Goal: Task Accomplishment & Management: Use online tool/utility

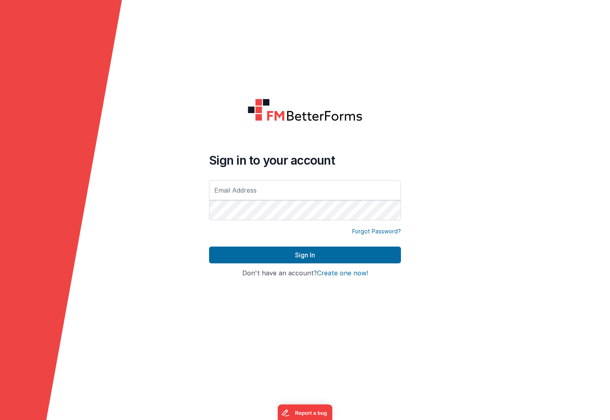
type input "[PERSON_NAME][EMAIL_ADDRESS][DOMAIN_NAME]"
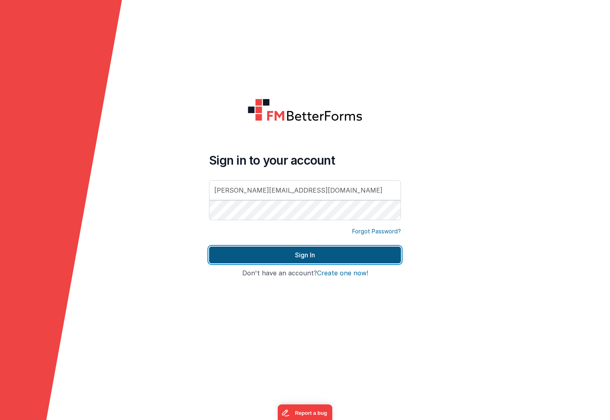
click at [304, 257] on button "Sign In" at bounding box center [305, 254] width 192 height 17
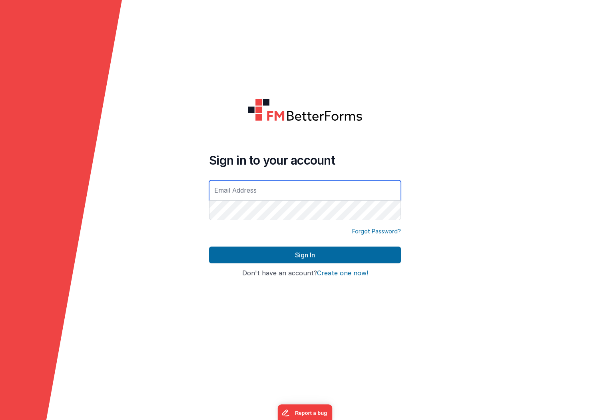
type input "[PERSON_NAME][EMAIL_ADDRESS][DOMAIN_NAME]"
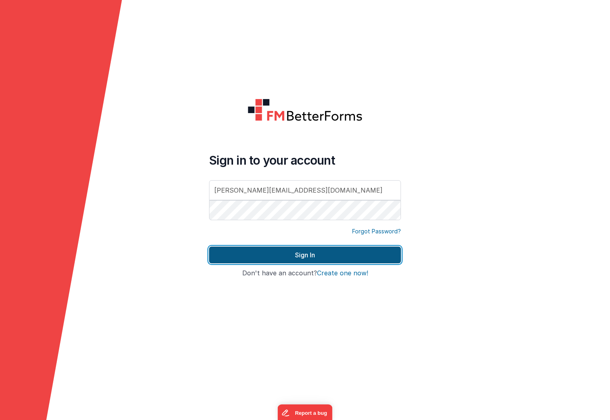
click at [304, 251] on button "Sign In" at bounding box center [305, 254] width 192 height 17
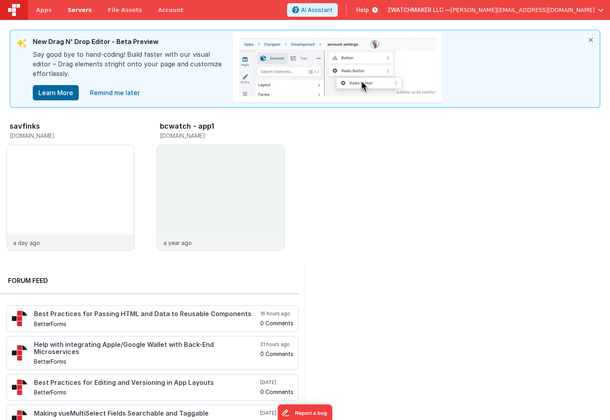
click at [74, 9] on span "Servers" at bounding box center [80, 10] width 24 height 8
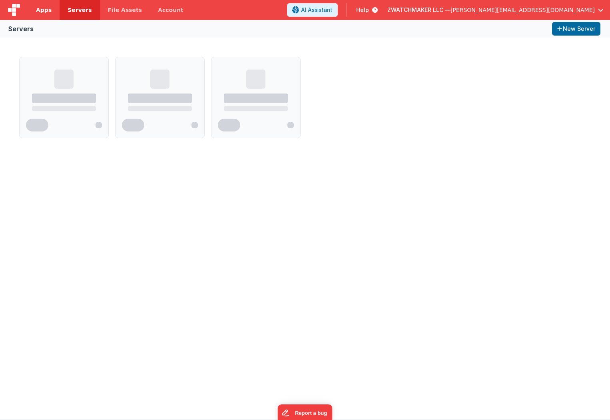
click at [42, 10] on span "Apps" at bounding box center [44, 10] width 16 height 8
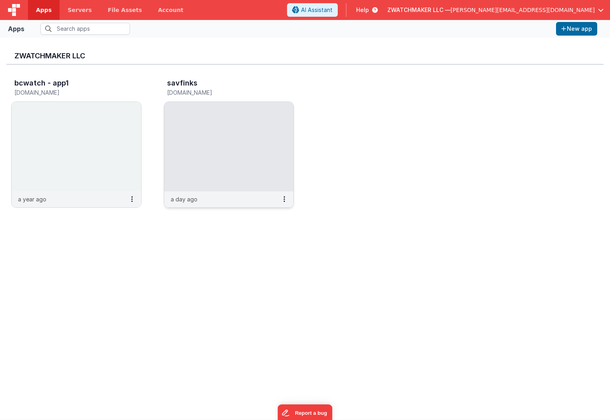
click at [191, 209] on div "savfinks [DOMAIN_NAME] a day ago" at bounding box center [229, 144] width 130 height 137
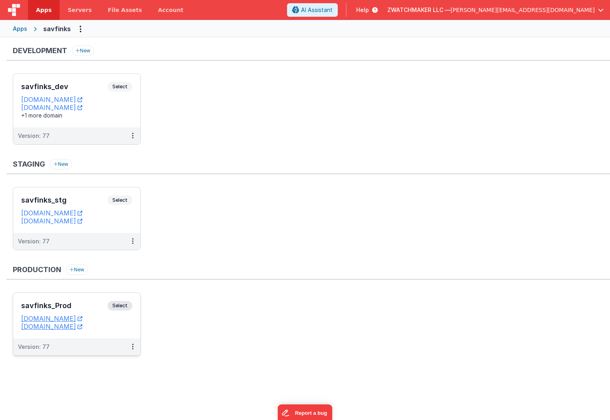
click at [93, 316] on dd "[DOMAIN_NAME]" at bounding box center [76, 318] width 111 height 8
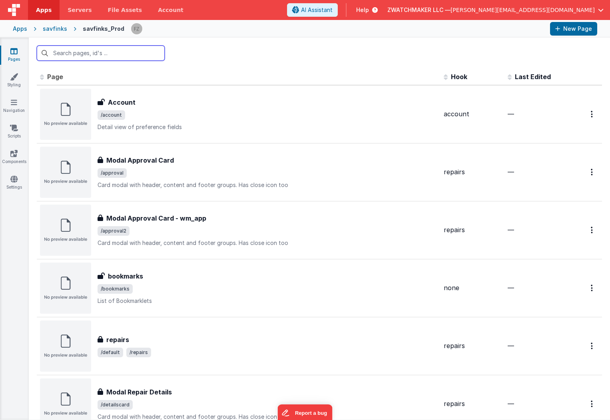
click at [112, 54] on input "text" at bounding box center [101, 53] width 128 height 15
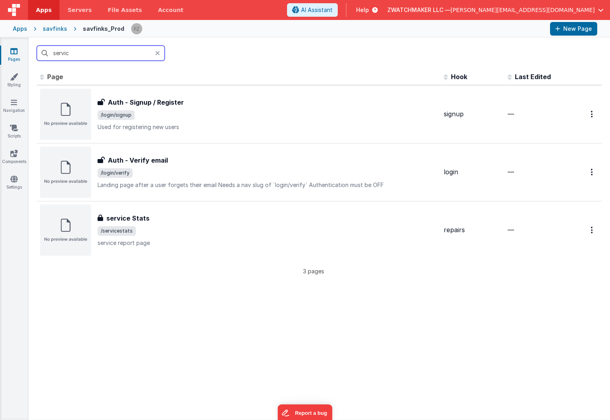
type input "service"
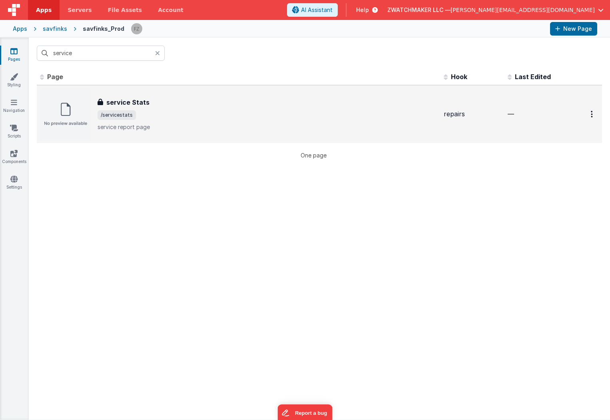
click at [163, 101] on div "service Stats" at bounding box center [267, 102] width 340 height 10
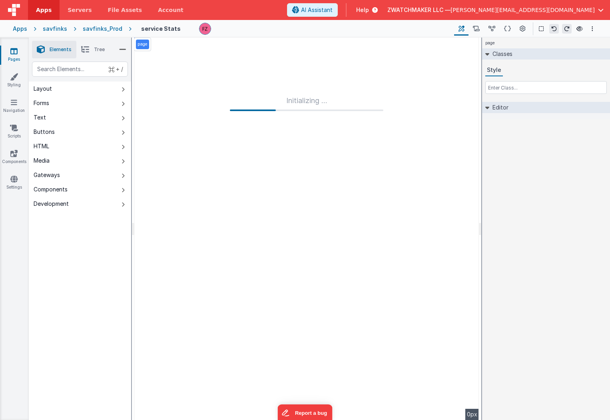
click at [418, 84] on div "Initializing ..." at bounding box center [306, 229] width 344 height 382
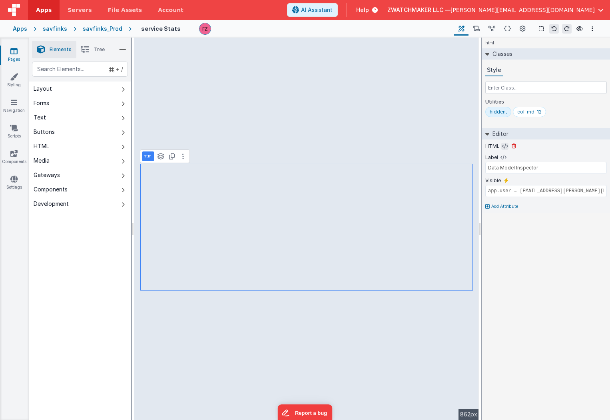
click at [505, 147] on icon at bounding box center [505, 146] width 6 height 6
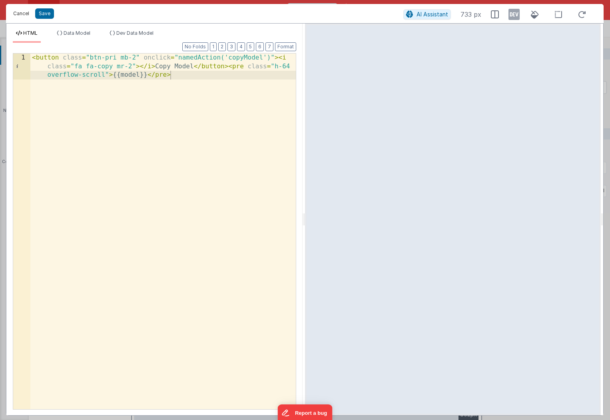
click at [20, 12] on button "Cancel" at bounding box center [21, 13] width 24 height 11
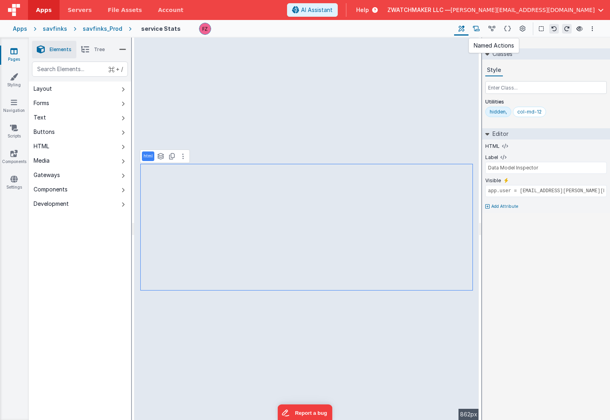
click at [478, 28] on icon at bounding box center [476, 29] width 7 height 8
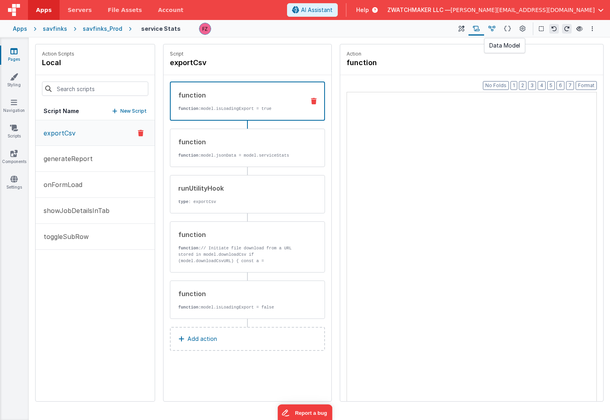
click at [491, 28] on icon at bounding box center [491, 29] width 7 height 8
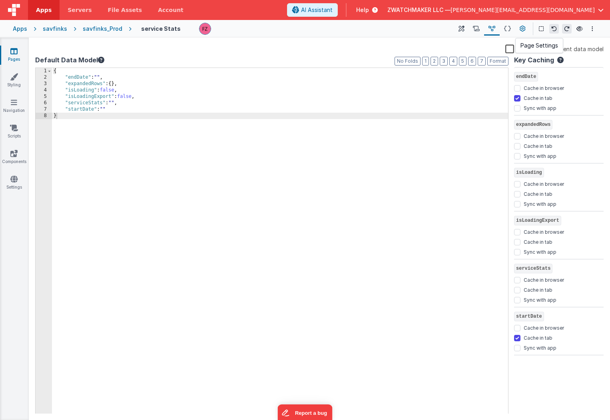
click at [522, 29] on icon at bounding box center [522, 29] width 6 height 8
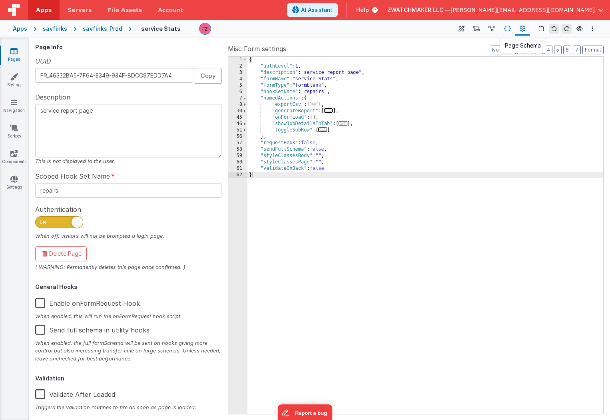
click at [506, 28] on icon at bounding box center [507, 29] width 7 height 8
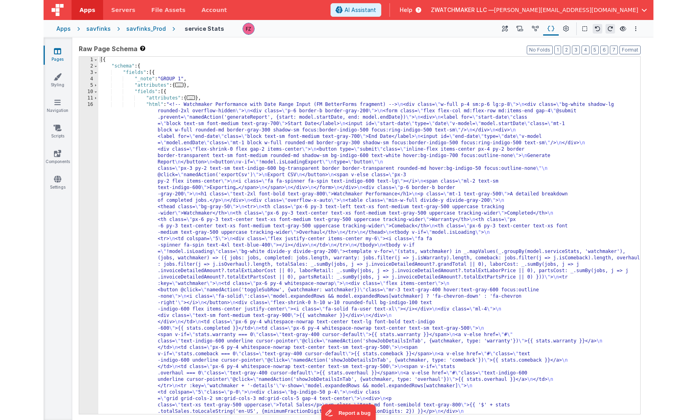
scroll to position [193, 0]
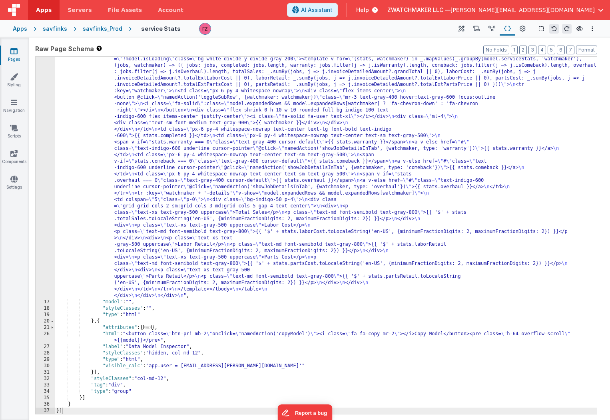
click at [160, 353] on div ""html" : "<!-- Watchmaker Performance with Date Range Input (FM BetterForms fra…" at bounding box center [326, 285] width 542 height 753
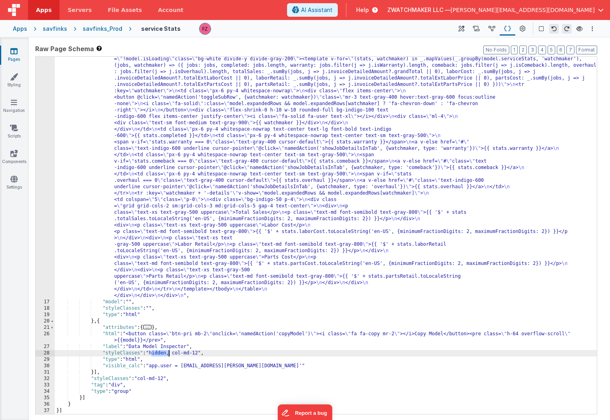
click at [138, 378] on div ""html" : "<!-- Watchmaker Performance with Date Range Input (FM BetterForms fra…" at bounding box center [326, 285] width 542 height 753
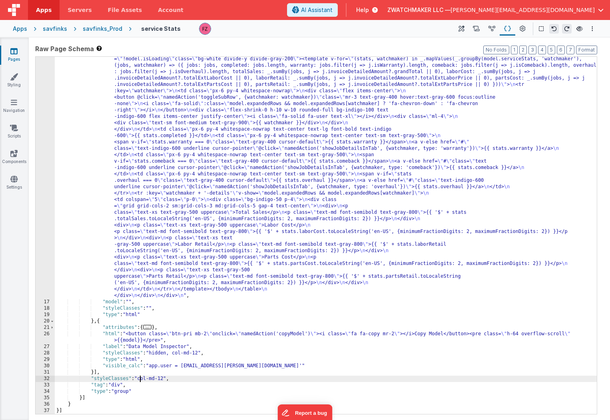
paste textarea
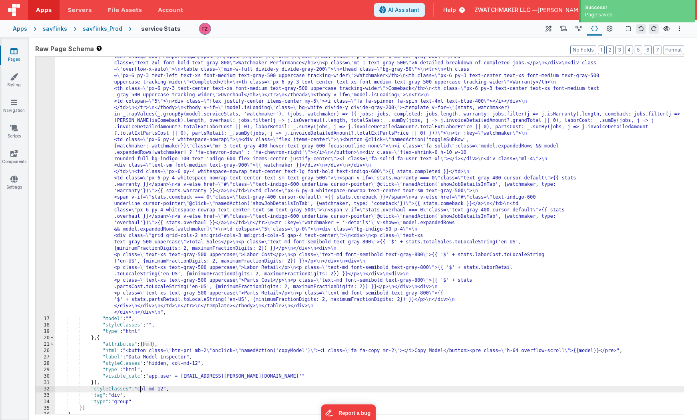
scroll to position [129, 0]
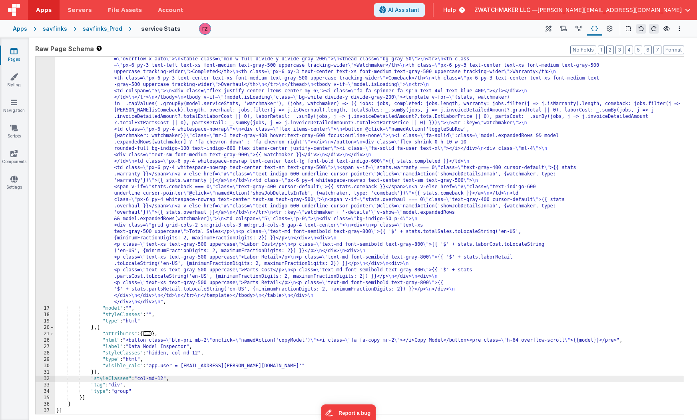
click at [117, 337] on div ""html" : "<!-- Watchmaker Performance with Date Range Input (FM BetterForms fra…" at bounding box center [369, 321] width 629 height 696
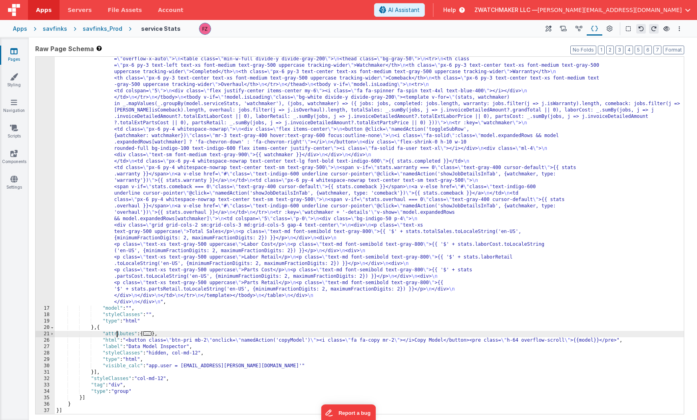
click at [136, 342] on div ""html" : "<!-- Watchmaker Performance with Date Range Input (FM BetterForms fra…" at bounding box center [369, 321] width 629 height 696
click at [103, 329] on div ""html" : "<!-- Watchmaker Performance with Date Range Input (FM BetterForms fra…" at bounding box center [369, 321] width 629 height 696
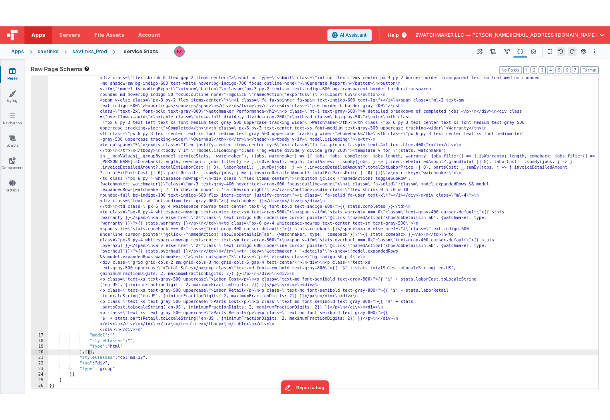
scroll to position [84, 0]
